Goal: Information Seeking & Learning: Stay updated

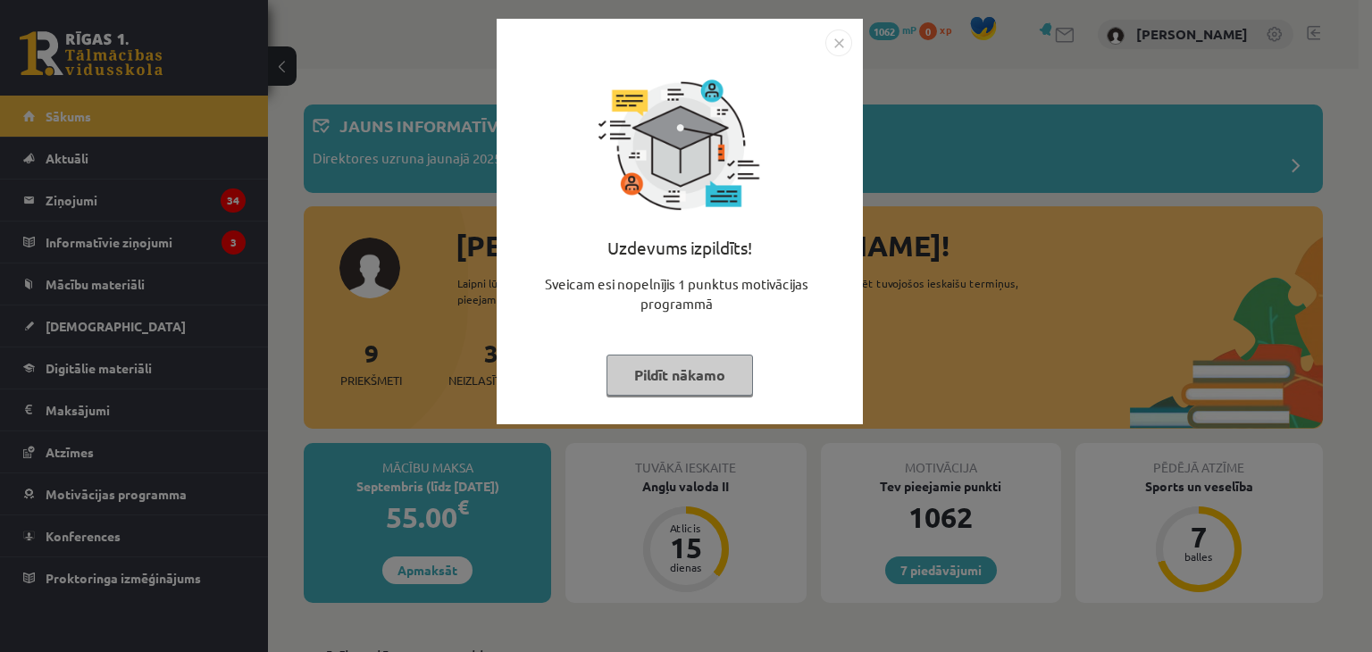
click at [657, 368] on button "Pildīt nākamo" at bounding box center [679, 375] width 146 height 41
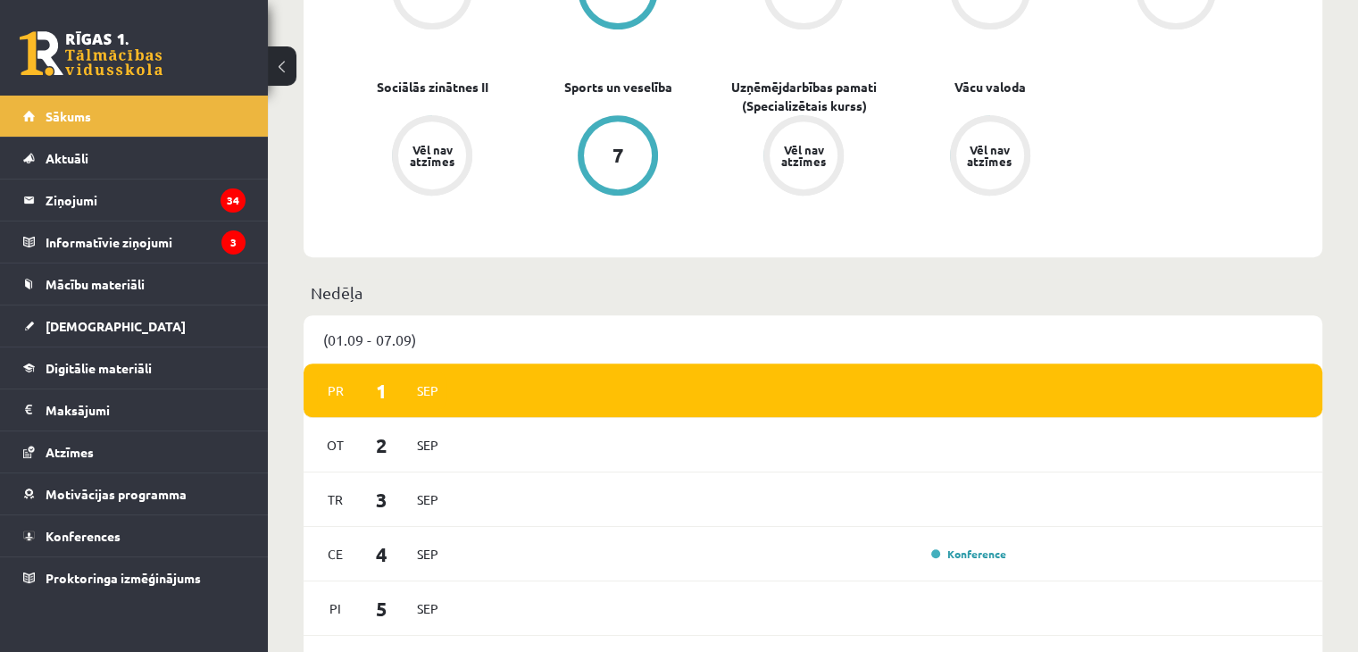
scroll to position [793, 0]
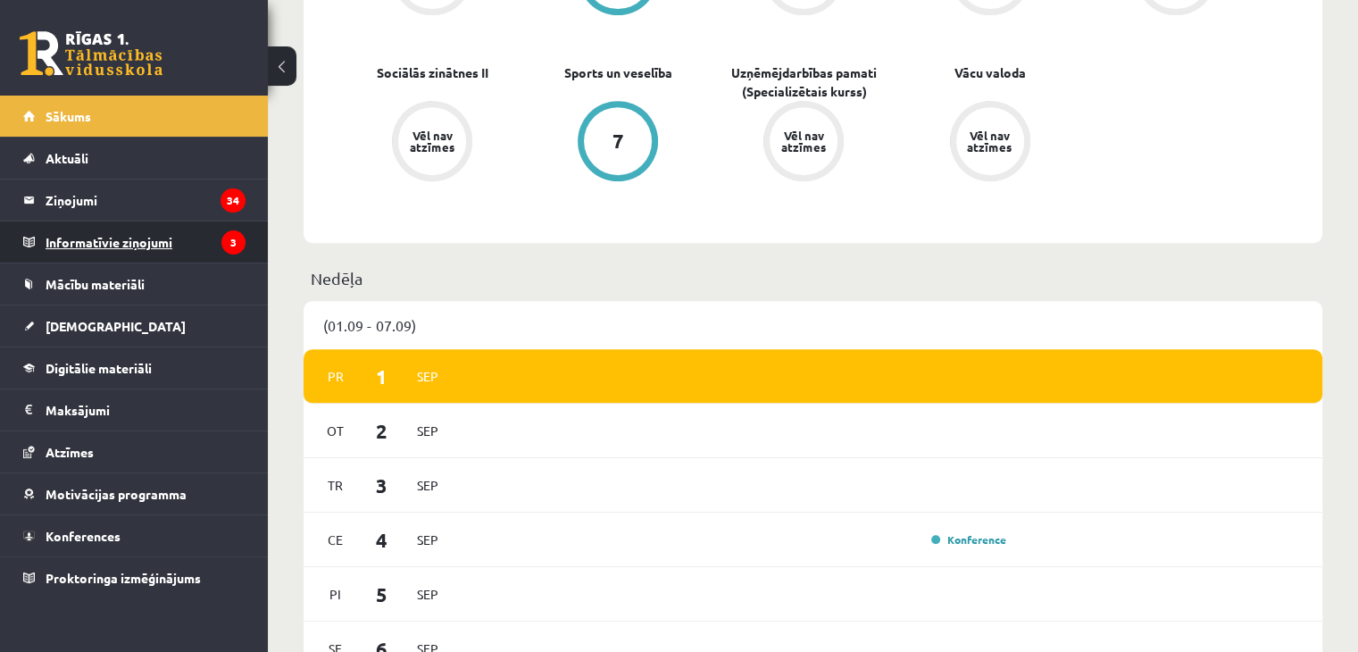
click at [174, 237] on legend "Informatīvie ziņojumi 3" at bounding box center [146, 241] width 200 height 41
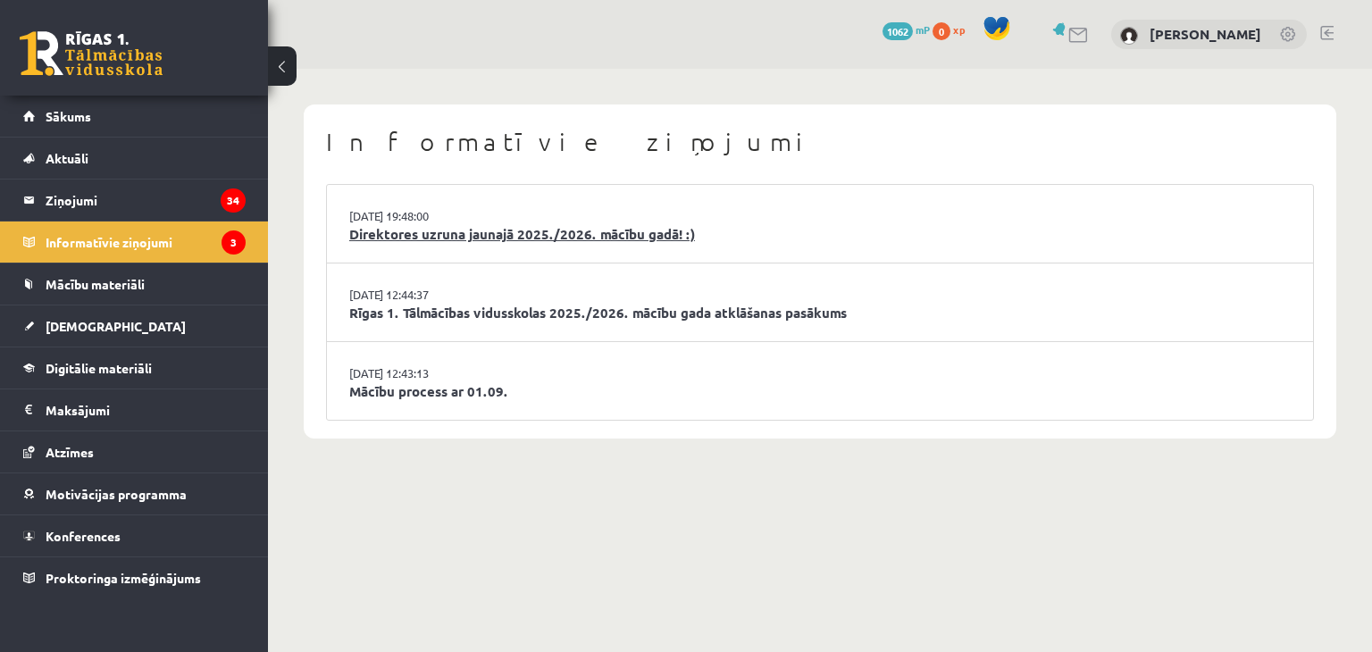
click at [439, 239] on link "Direktores uzruna jaunajā 2025./2026. mācību gadā! :)" at bounding box center [819, 234] width 941 height 21
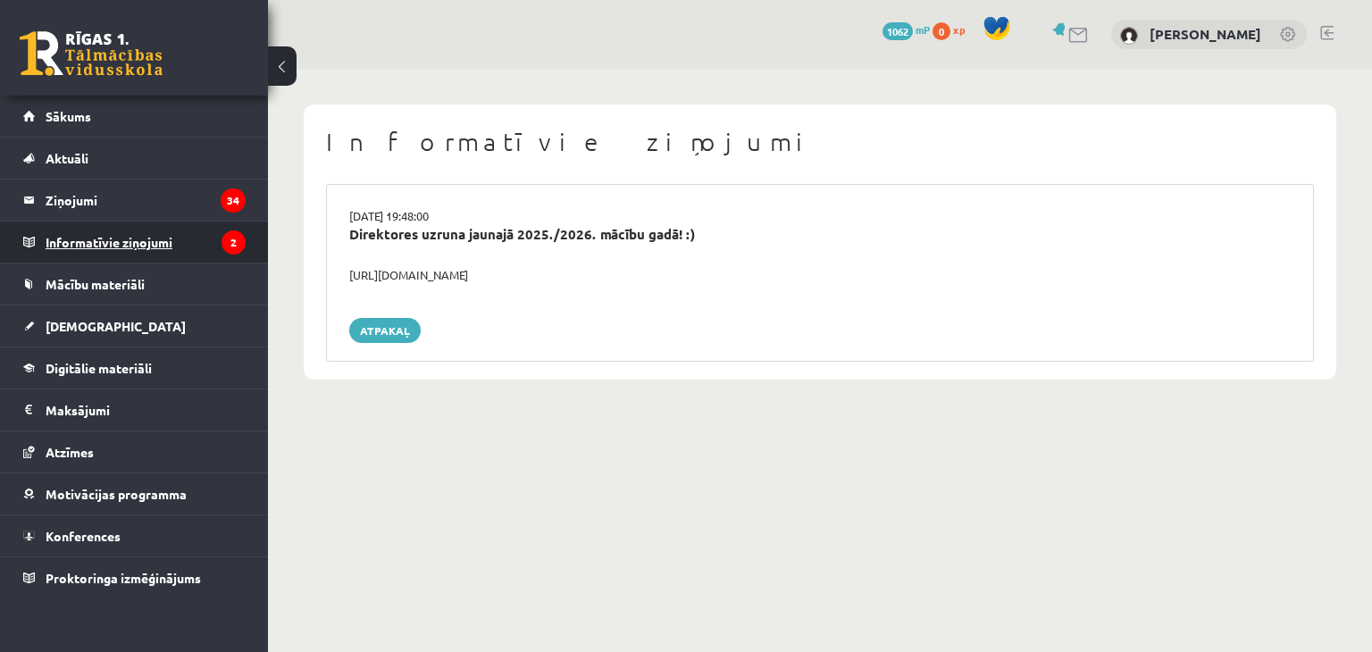
click at [180, 233] on legend "Informatīvie ziņojumi 2" at bounding box center [146, 241] width 200 height 41
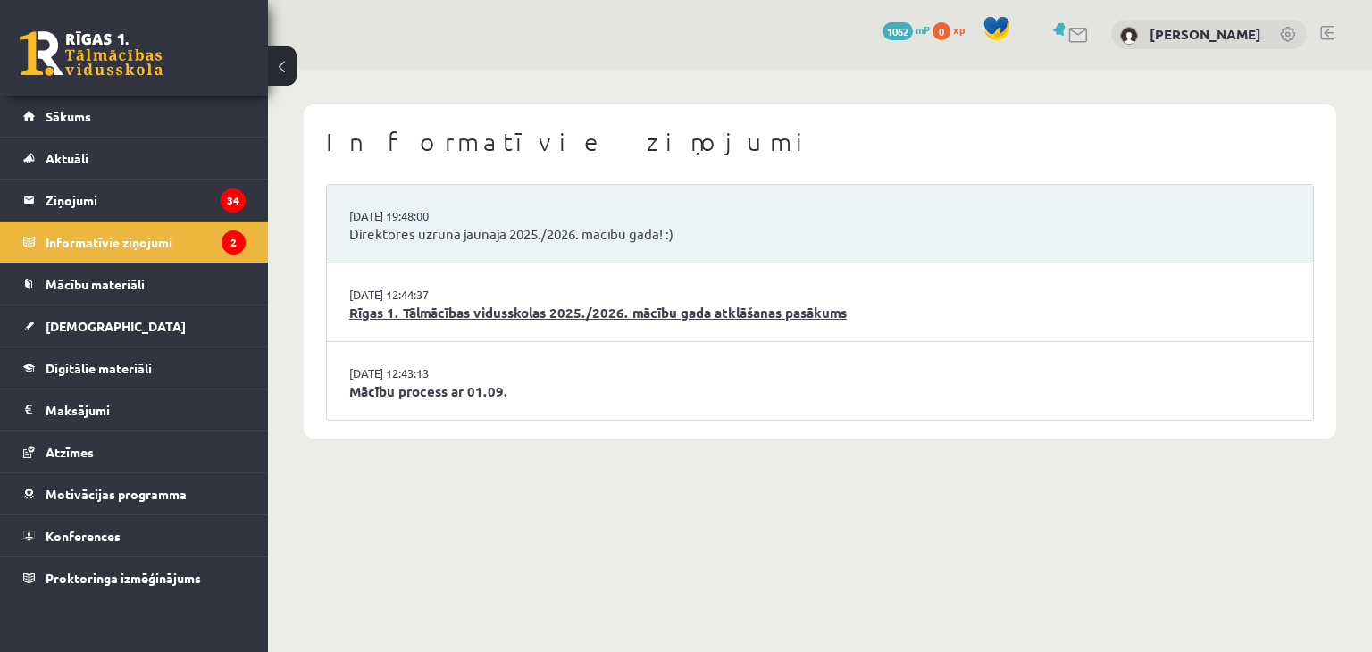
click at [406, 320] on link "Rīgas 1. Tālmācības vidusskolas 2025./2026. mācību gada atklāšanas pasākums" at bounding box center [819, 313] width 941 height 21
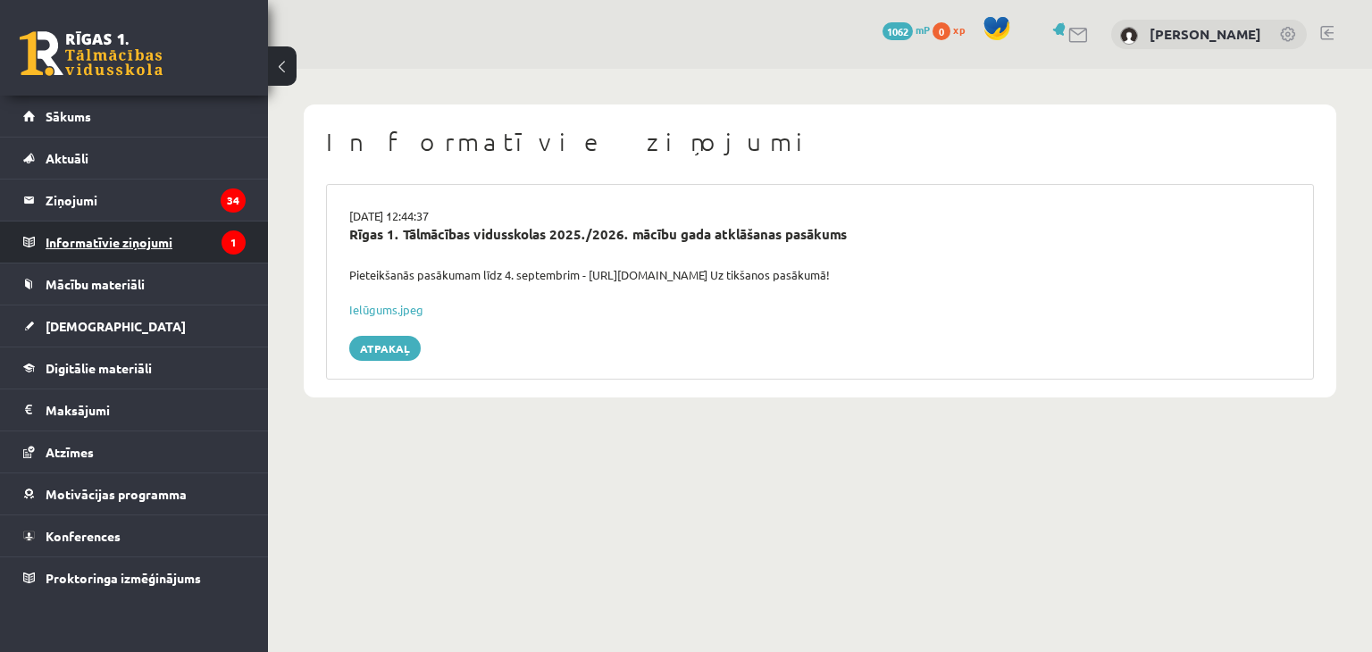
click at [160, 232] on legend "Informatīvie ziņojumi 1" at bounding box center [146, 241] width 200 height 41
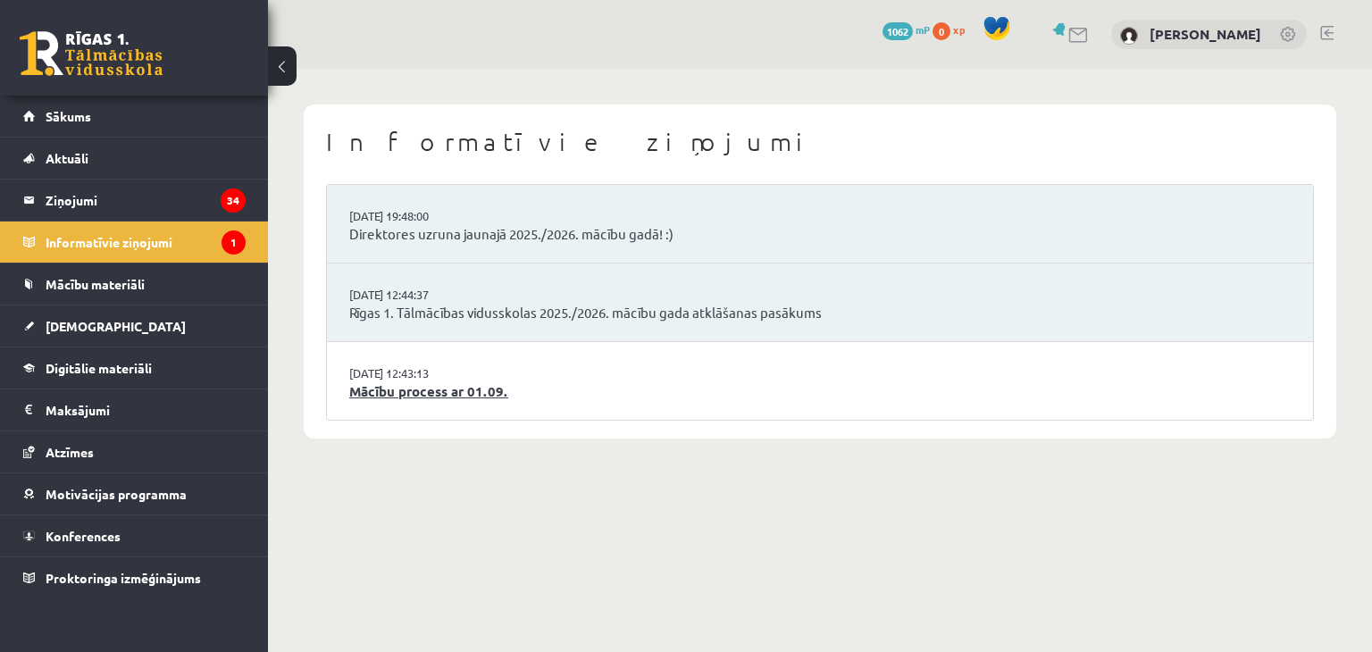
click at [420, 388] on link "Mācību process ar 01.09." at bounding box center [819, 391] width 941 height 21
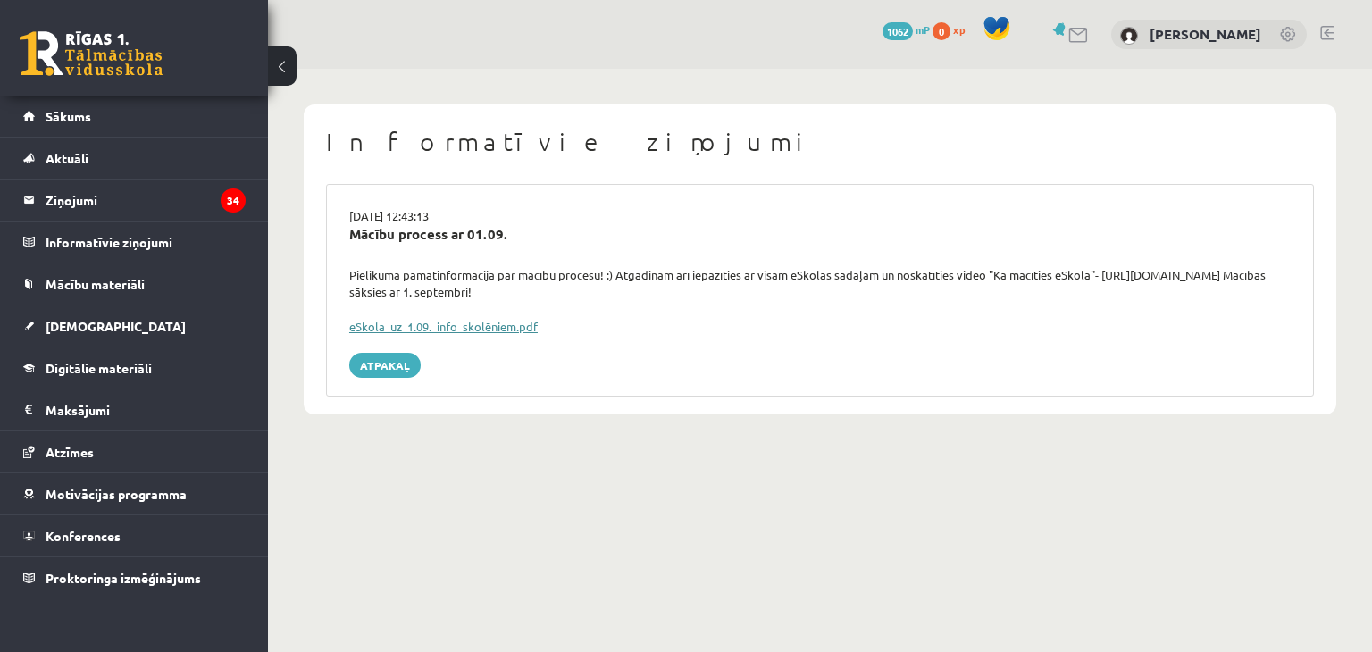
click at [485, 320] on link "eSkola_uz_1.09._info_skolēniem.pdf" at bounding box center [443, 326] width 188 height 15
click at [125, 333] on link "[DEMOGRAPHIC_DATA]" at bounding box center [134, 325] width 222 height 41
